Goal: Task Accomplishment & Management: Manage account settings

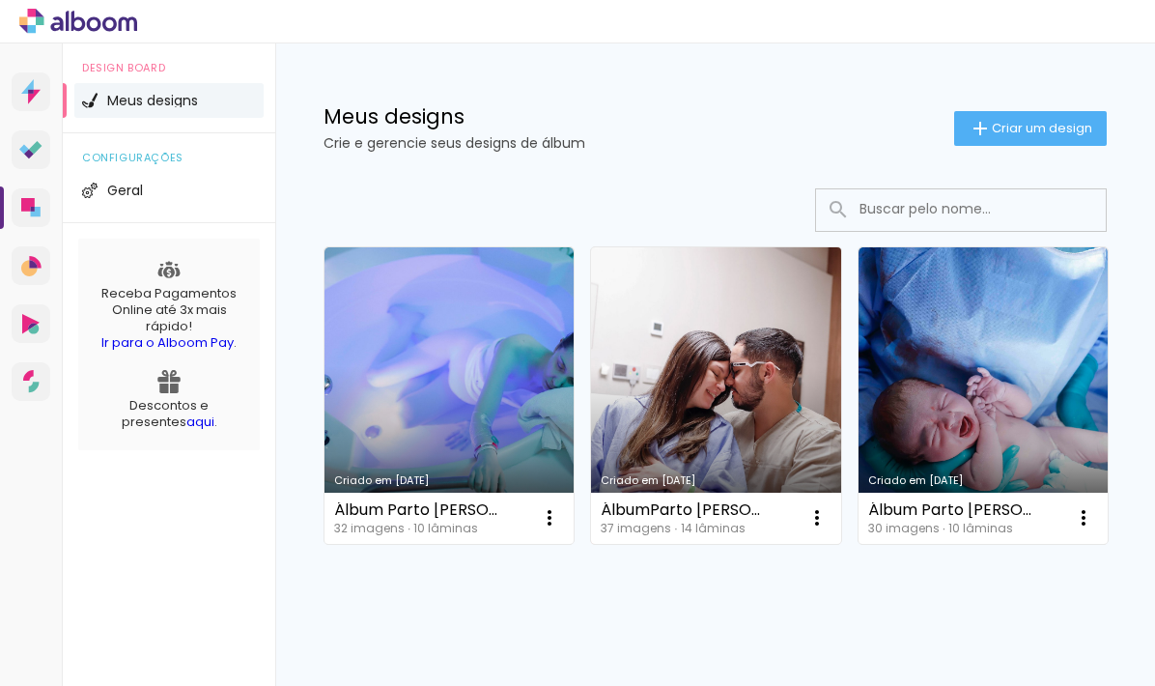
click at [729, 323] on link "Criado em [DATE]" at bounding box center [715, 395] width 249 height 297
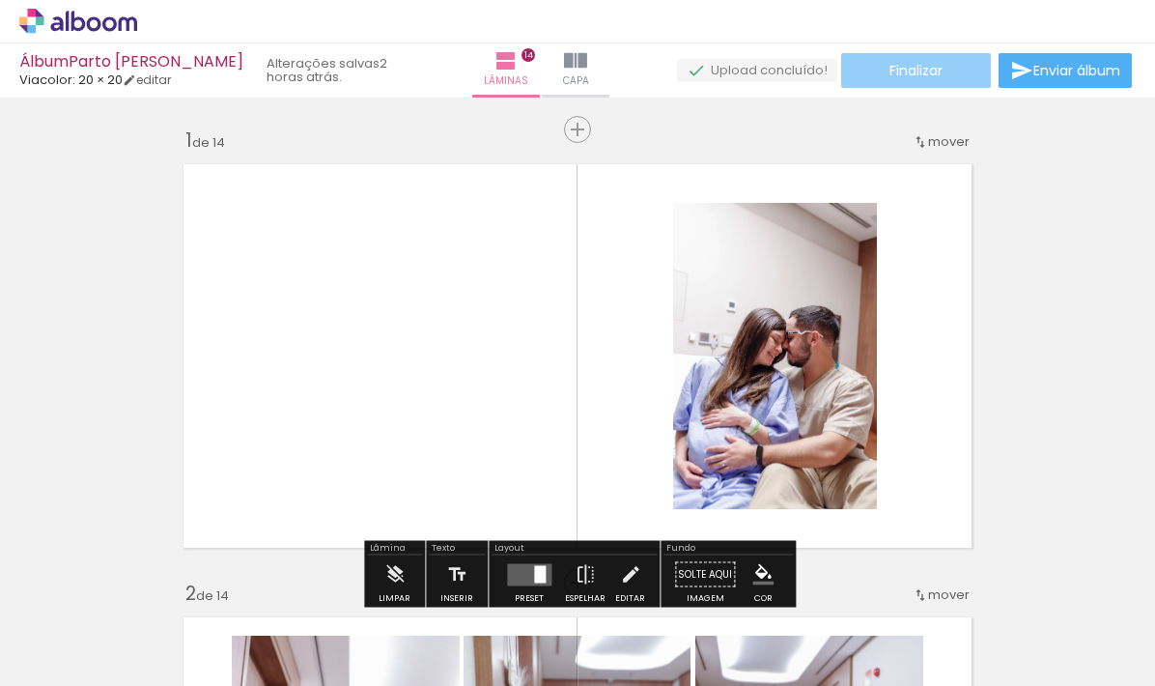
click at [944, 71] on paper-button "Finalizar" at bounding box center [916, 70] width 150 height 35
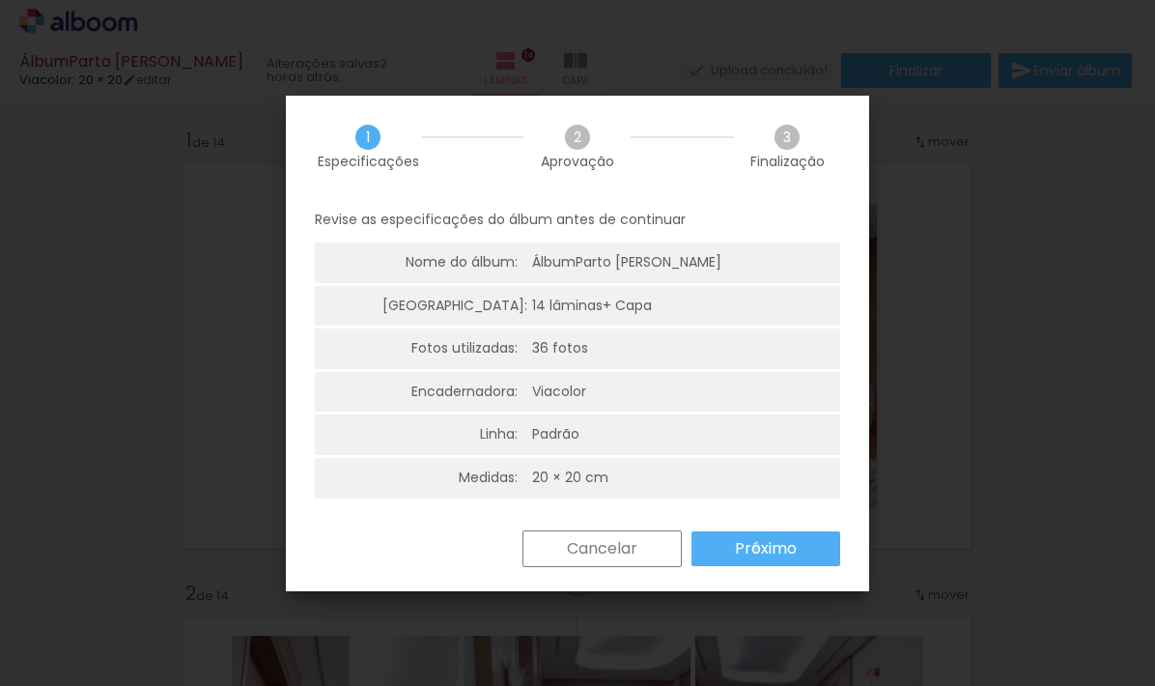
click at [0, 0] on slot "Próximo" at bounding box center [0, 0] width 0 height 0
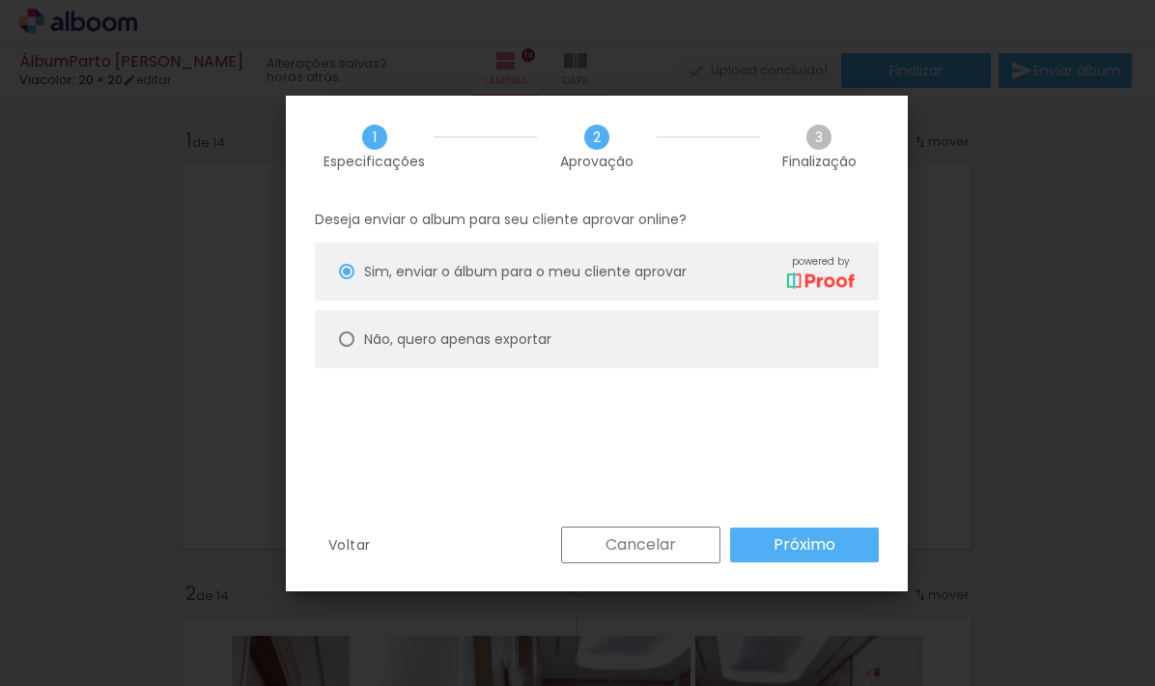
click at [0, 0] on slot "Não, quero apenas exportar" at bounding box center [0, 0] width 0 height 0
type paper-radio-button "on"
click at [0, 0] on slot "Próximo" at bounding box center [0, 0] width 0 height 0
type input "Alta, 300 DPI"
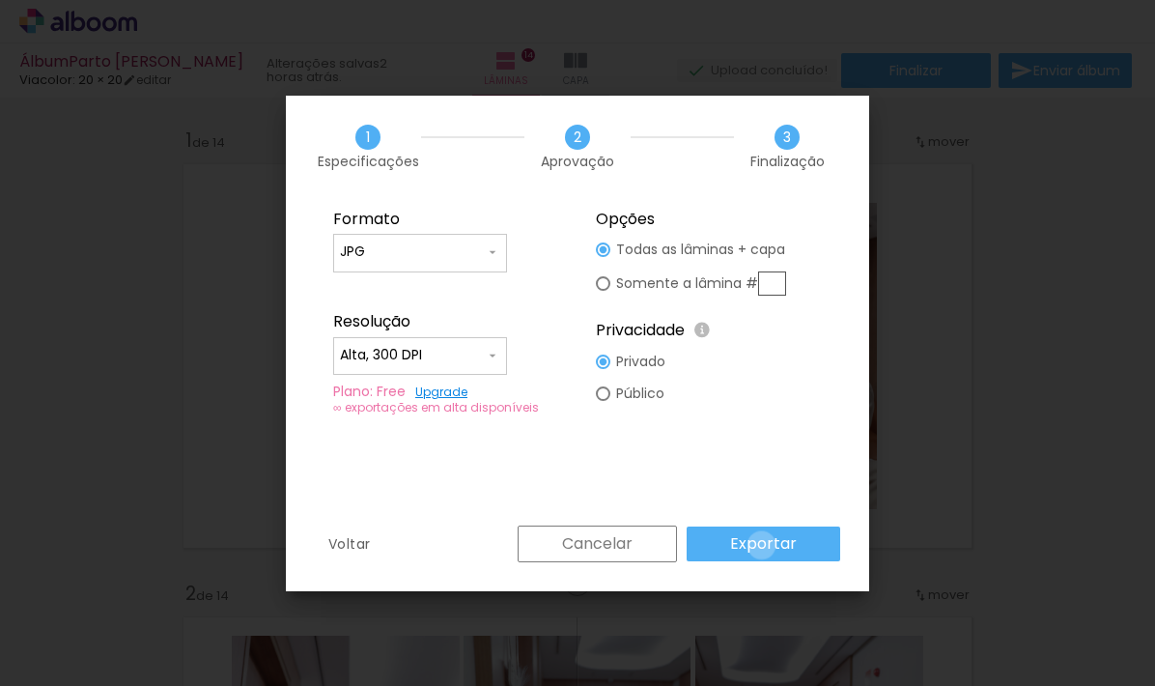
click at [0, 0] on slot "Exportar" at bounding box center [0, 0] width 0 height 0
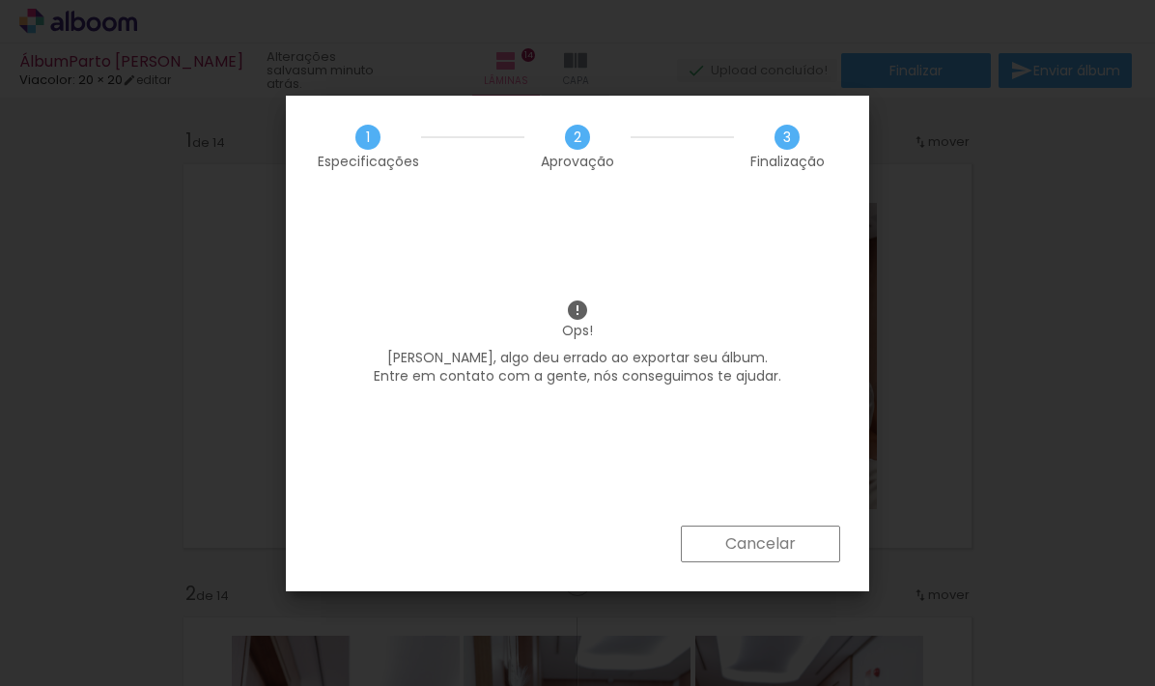
click at [0, 0] on slot "Cancelar" at bounding box center [0, 0] width 0 height 0
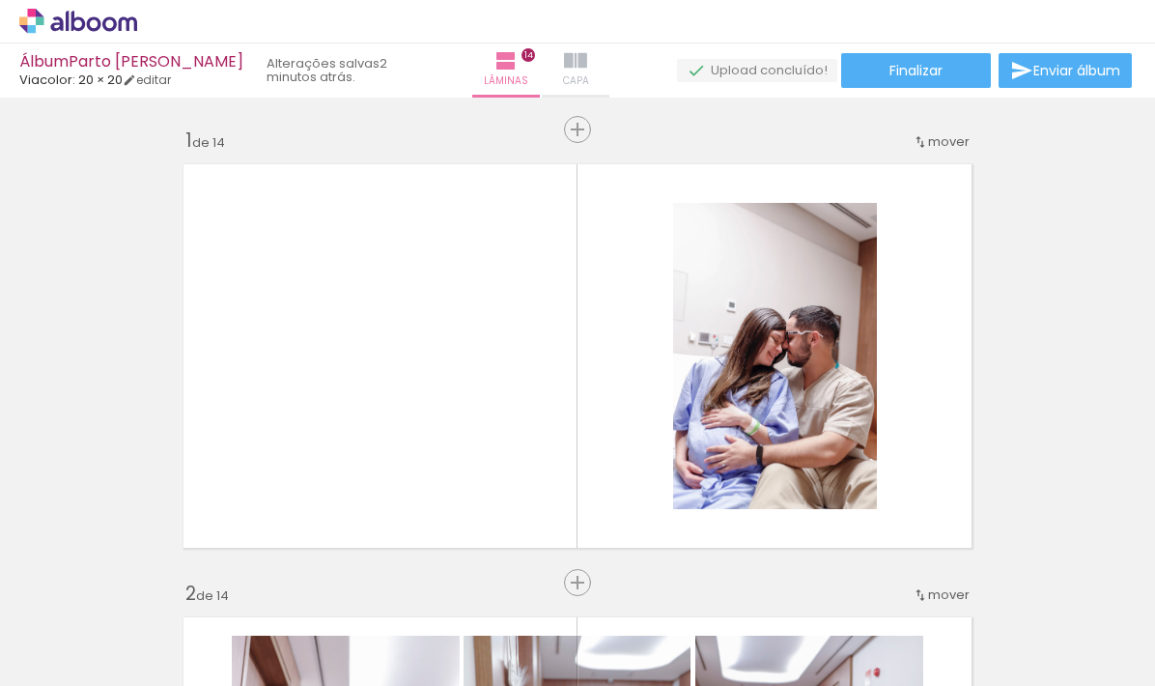
click at [571, 66] on iron-icon at bounding box center [575, 60] width 23 height 23
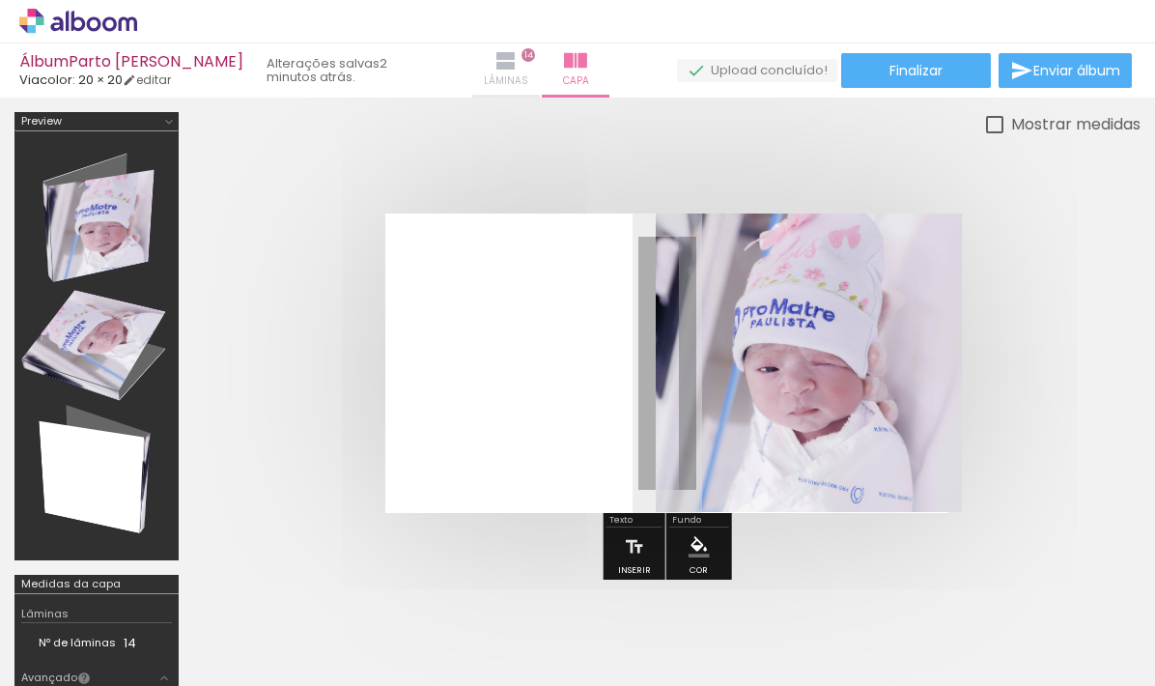
click at [500, 71] on iron-icon at bounding box center [506, 60] width 23 height 23
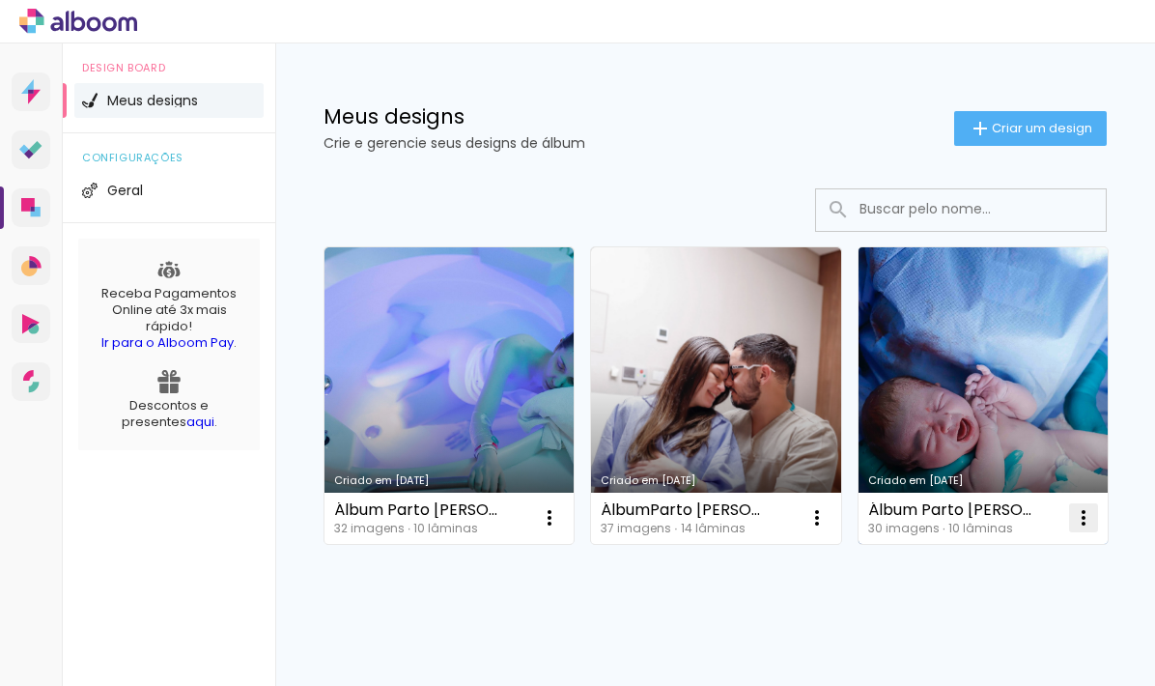
click at [1088, 519] on iron-icon at bounding box center [1083, 517] width 23 height 23
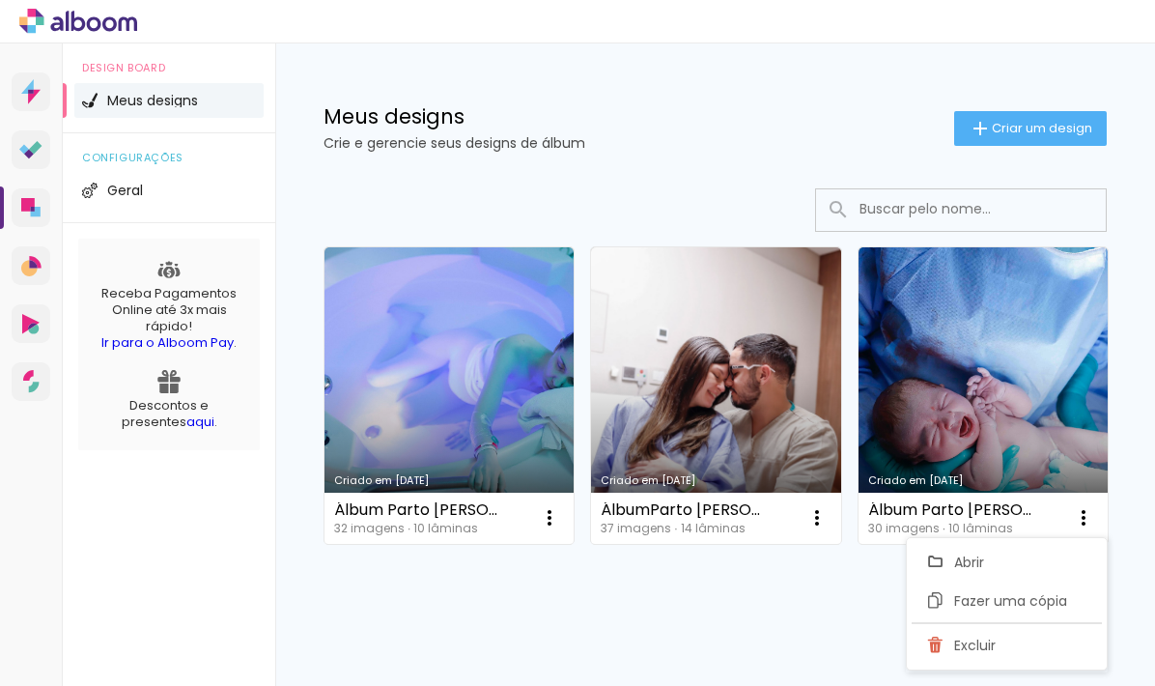
click at [755, 597] on div "Criado em 17/07/25 Álbum Parto Cibele Clemente 32 imagens ∙ 10 lâminas Abrir Fa…" at bounding box center [715, 446] width 880 height 555
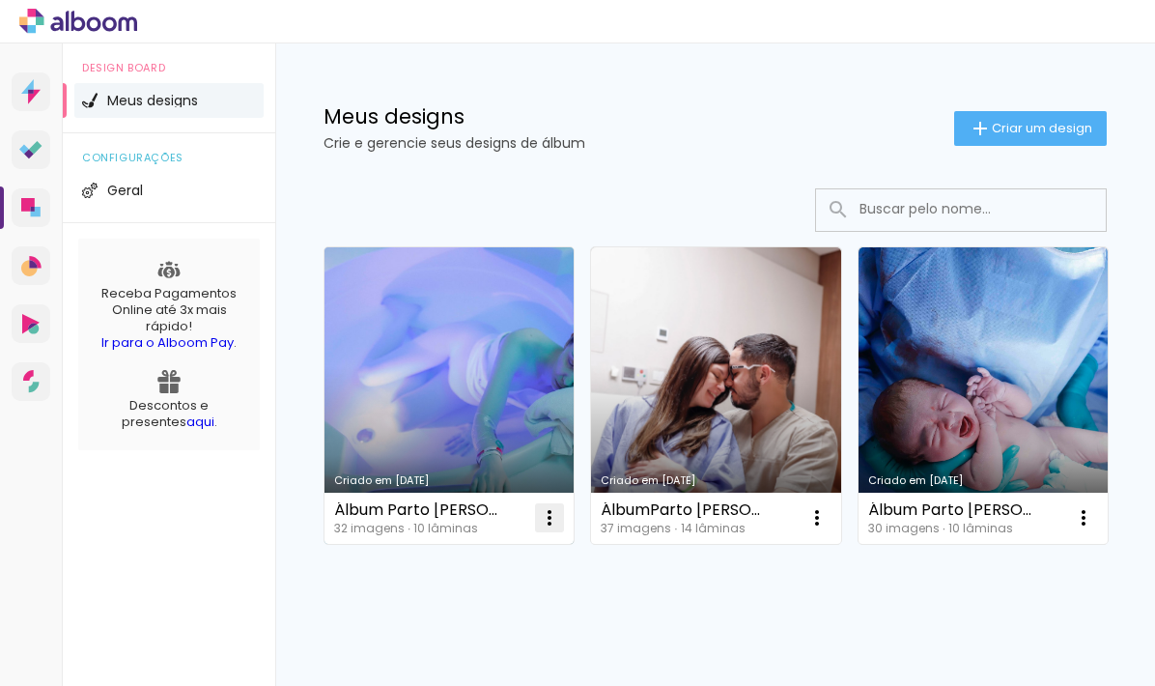
click at [554, 522] on iron-icon at bounding box center [549, 517] width 23 height 23
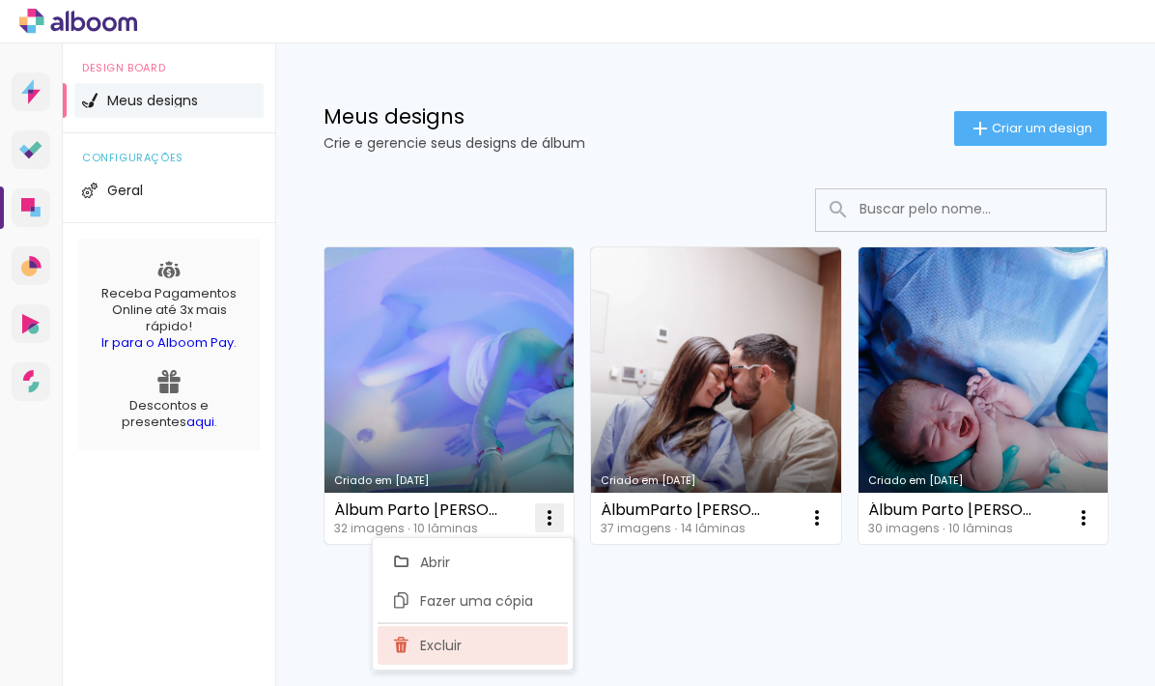
click at [455, 644] on span "Excluir" at bounding box center [441, 646] width 42 height 14
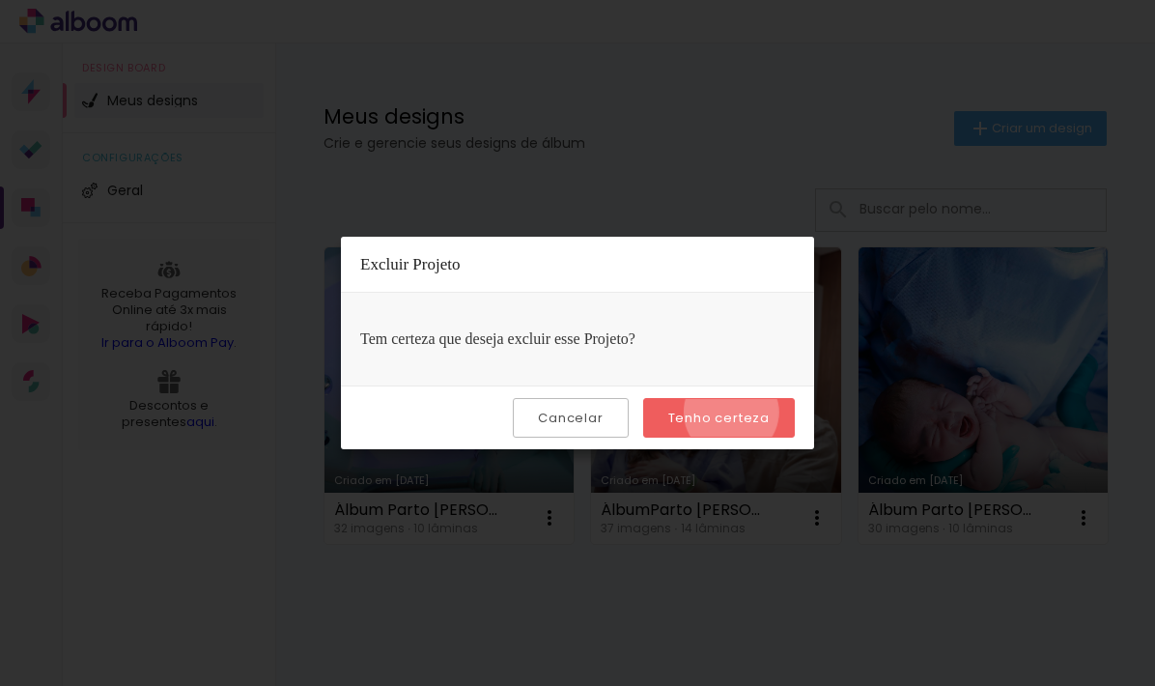
click at [0, 0] on slot "Tenho certeza" at bounding box center [0, 0] width 0 height 0
click at [0, 0] on slot "Cancelar" at bounding box center [0, 0] width 0 height 0
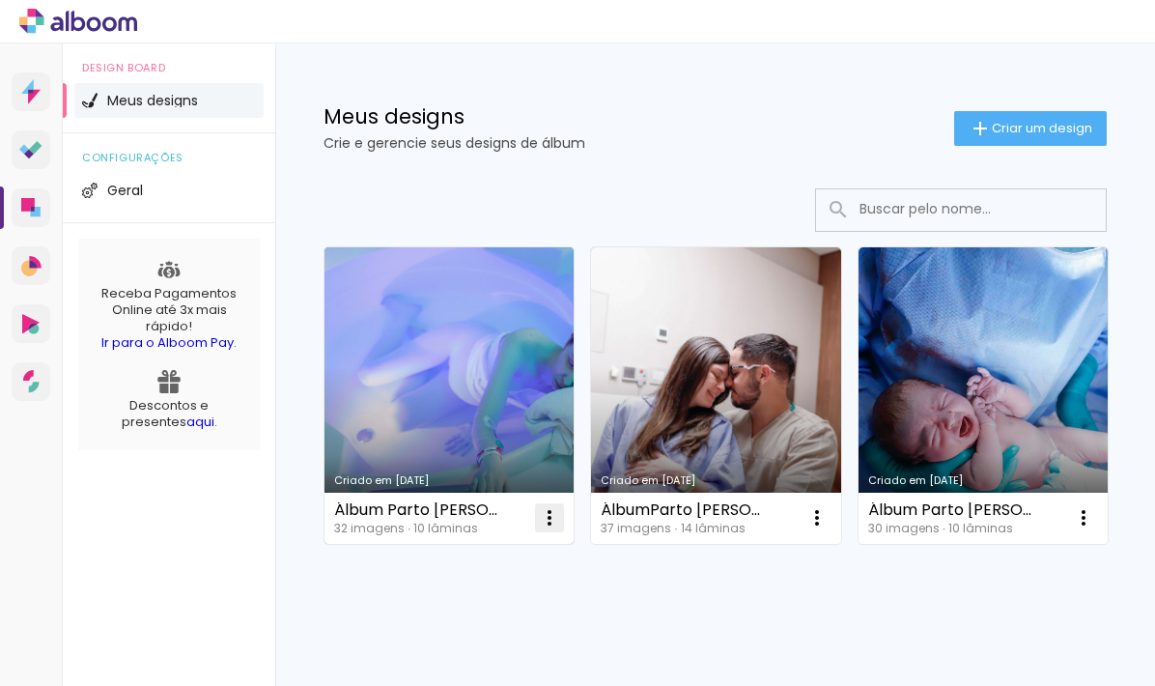
click at [546, 518] on iron-icon at bounding box center [549, 517] width 23 height 23
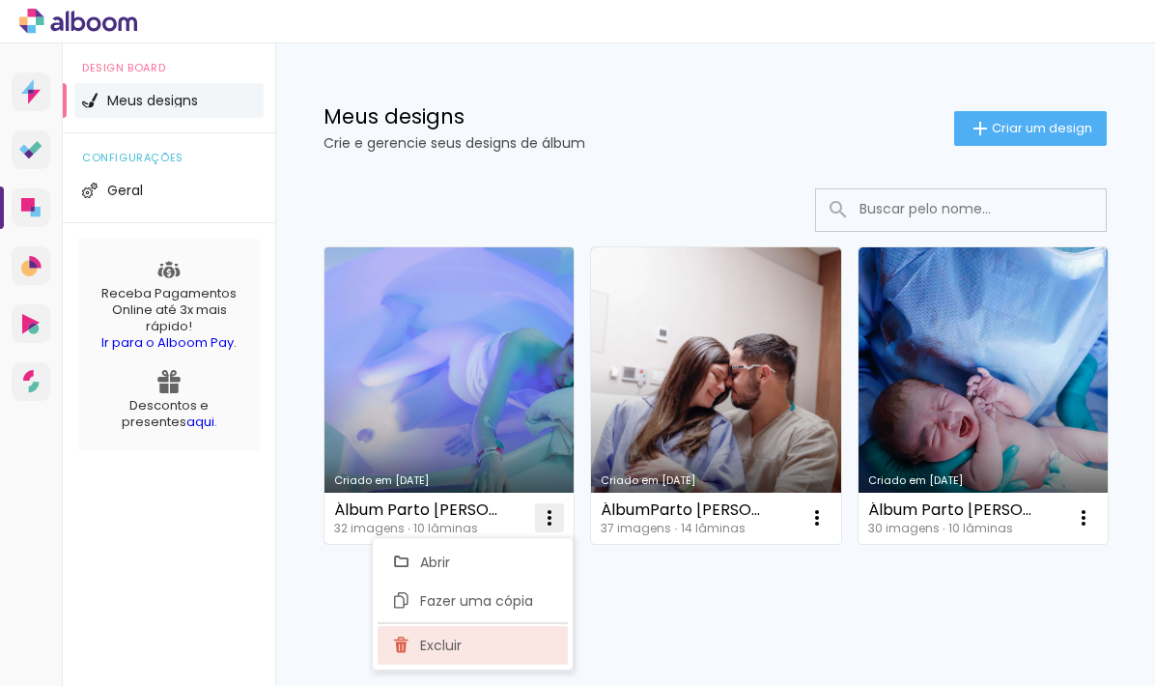
click at [450, 640] on span "Excluir" at bounding box center [441, 646] width 42 height 14
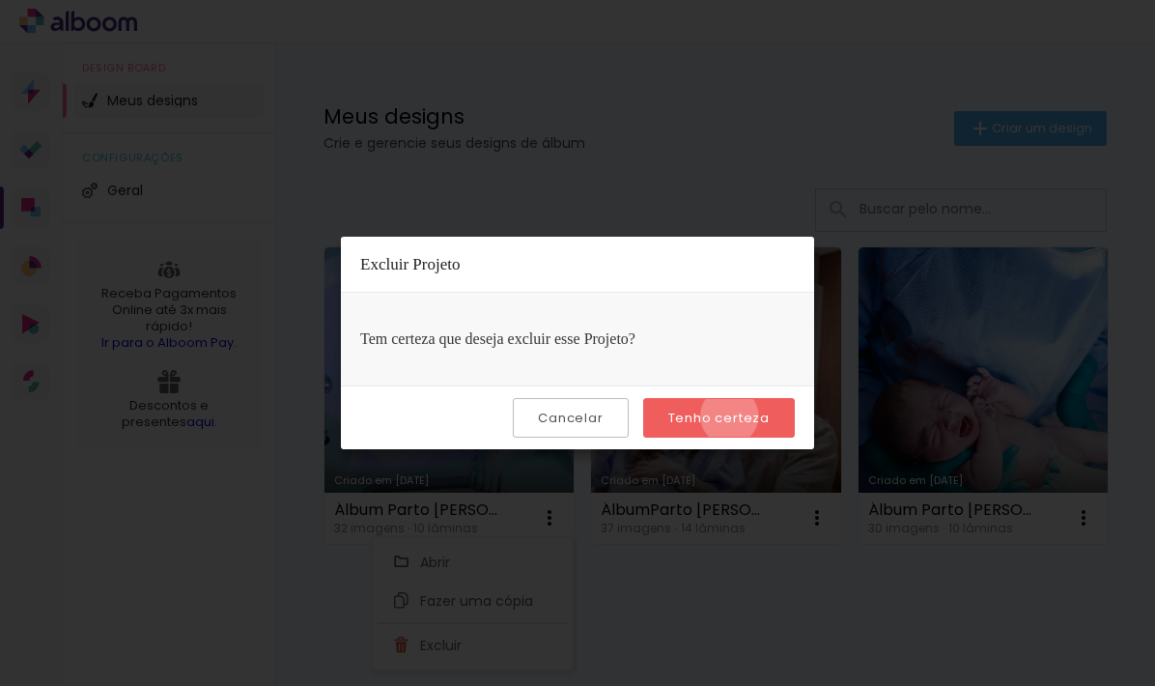
click at [0, 0] on slot "Tenho certeza" at bounding box center [0, 0] width 0 height 0
click at [826, 129] on iron-overlay-backdrop at bounding box center [577, 343] width 1155 height 686
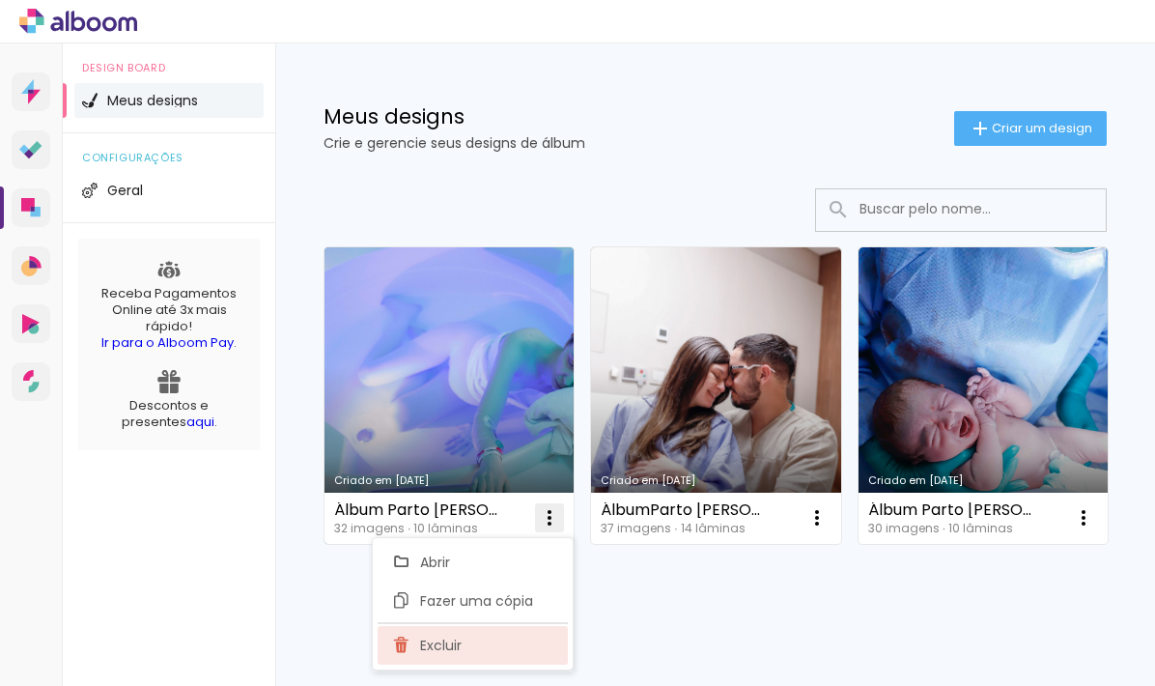
click at [462, 645] on span "Excluir" at bounding box center [441, 646] width 42 height 14
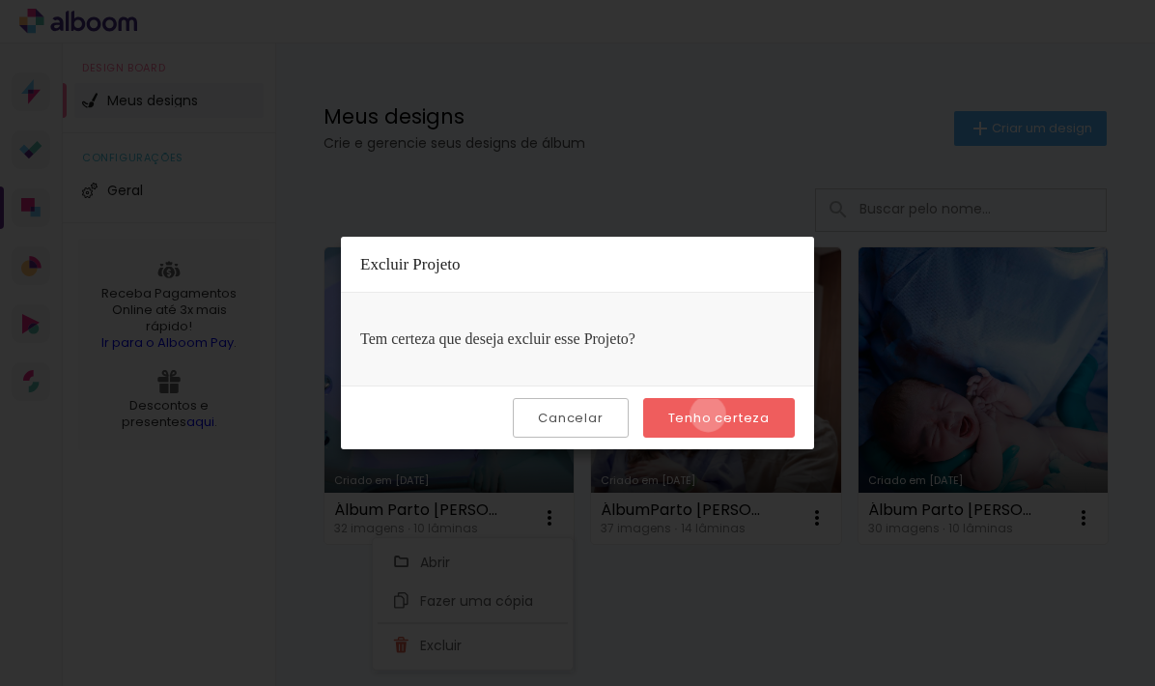
click at [0, 0] on slot "Tenho certeza" at bounding box center [0, 0] width 0 height 0
click at [1098, 557] on iron-overlay-backdrop at bounding box center [577, 343] width 1155 height 686
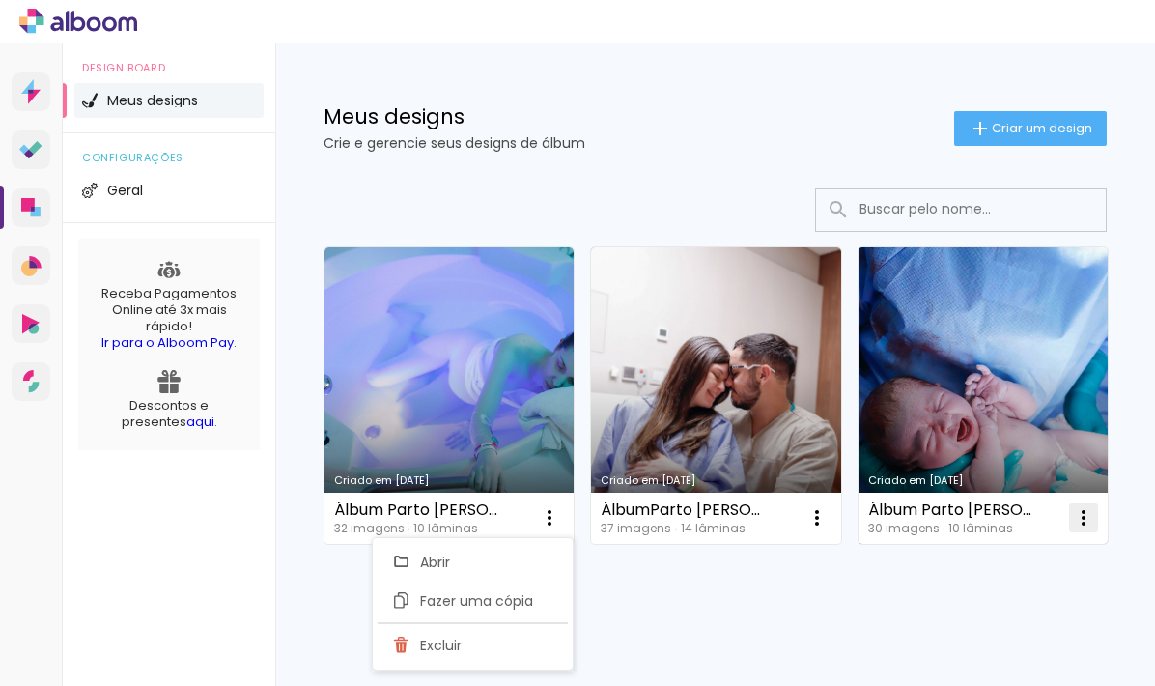
click at [1083, 526] on iron-icon at bounding box center [1083, 517] width 23 height 23
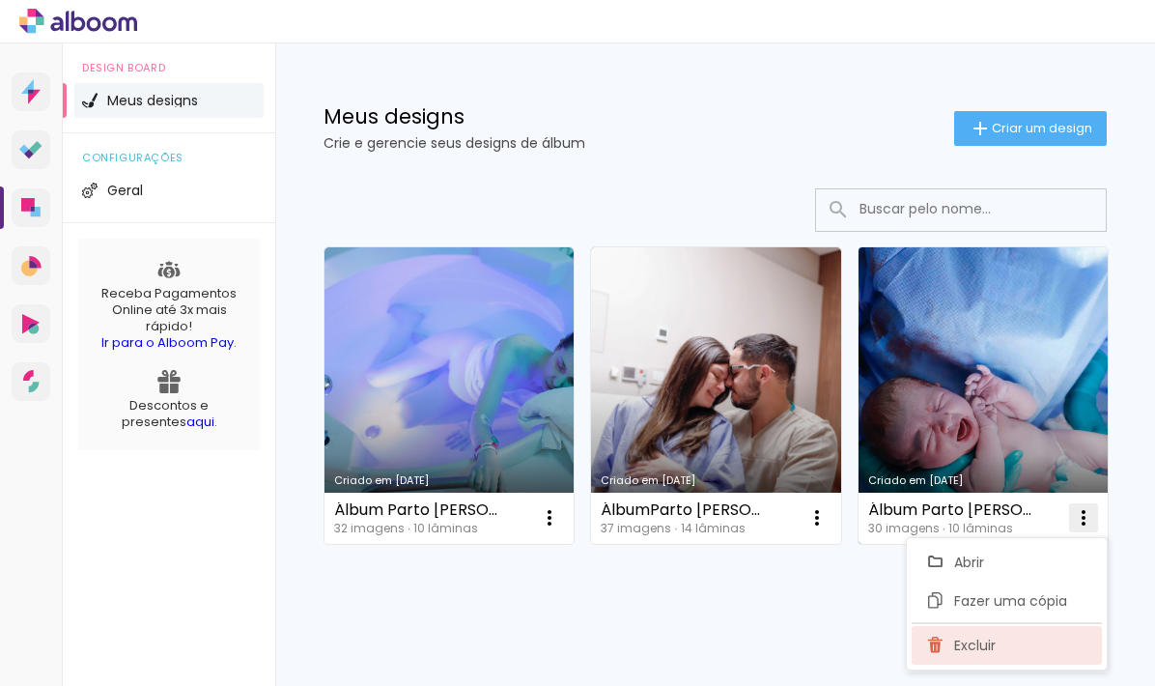
click at [980, 644] on span "Excluir" at bounding box center [975, 646] width 42 height 14
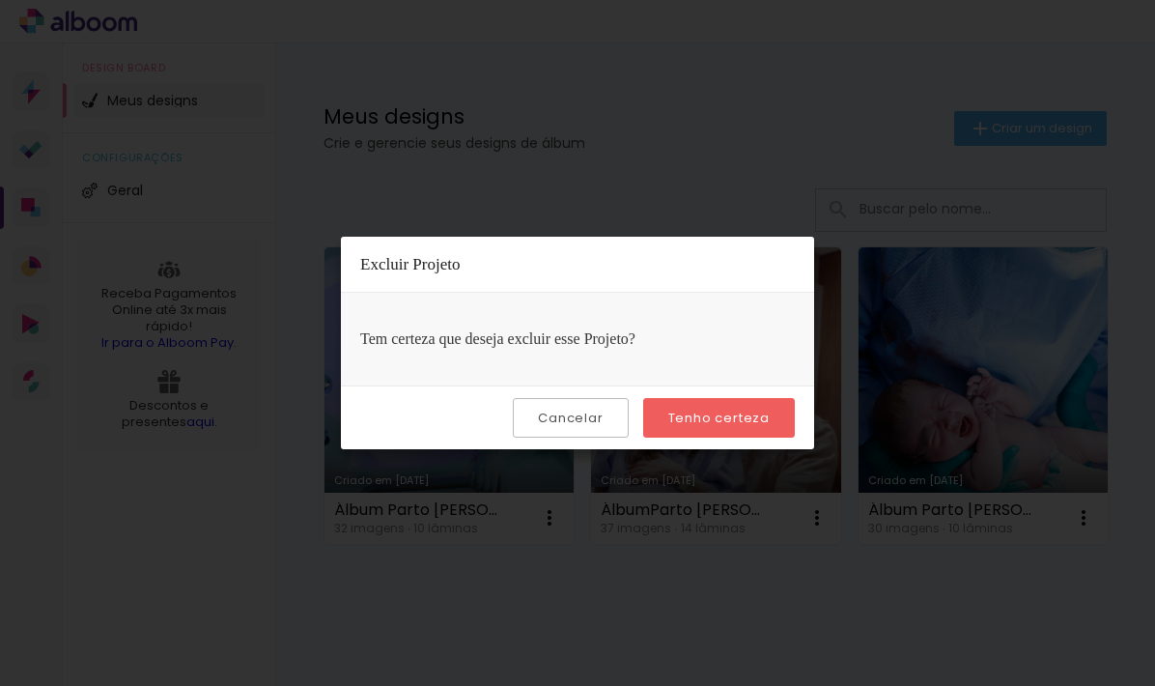
click at [0, 0] on slot "Tenho certeza" at bounding box center [0, 0] width 0 height 0
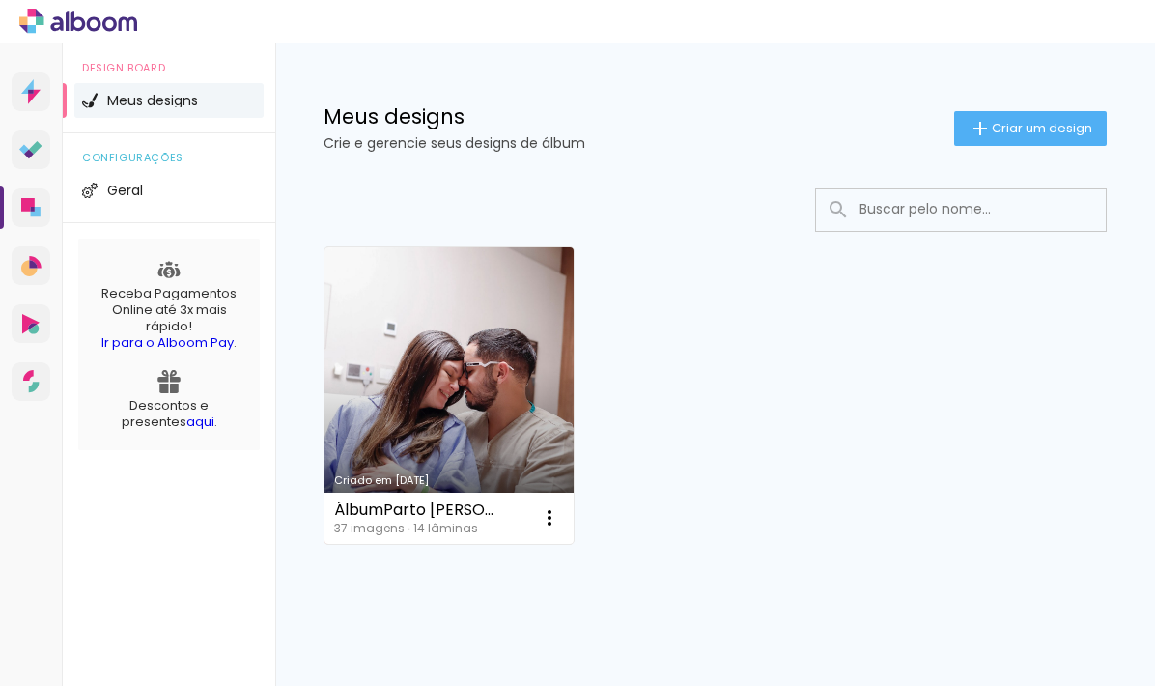
click at [497, 388] on link "Criado em [DATE]" at bounding box center [449, 395] width 249 height 297
